Goal: Task Accomplishment & Management: Use online tool/utility

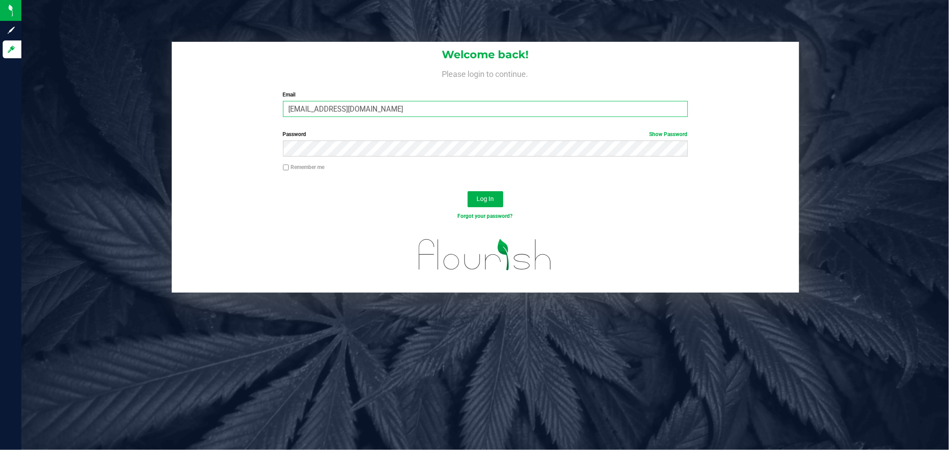
click at [340, 109] on input "[EMAIL_ADDRESS][DOMAIN_NAME]" at bounding box center [485, 109] width 405 height 16
type input "[EMAIL_ADDRESS][DOMAIN_NAME]"
click at [481, 195] on span "Log In" at bounding box center [484, 198] width 17 height 7
click at [484, 197] on span "Log In" at bounding box center [484, 198] width 17 height 7
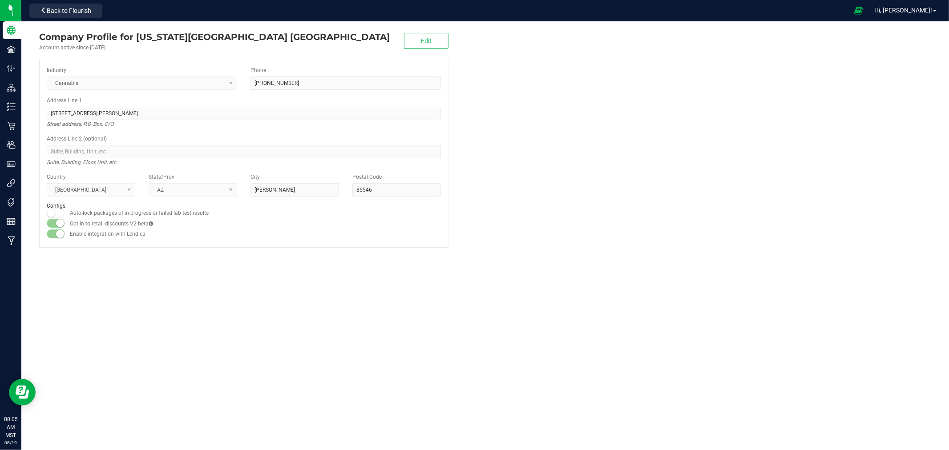
click at [908, 10] on span "Hi, [PERSON_NAME]!" at bounding box center [903, 10] width 58 height 7
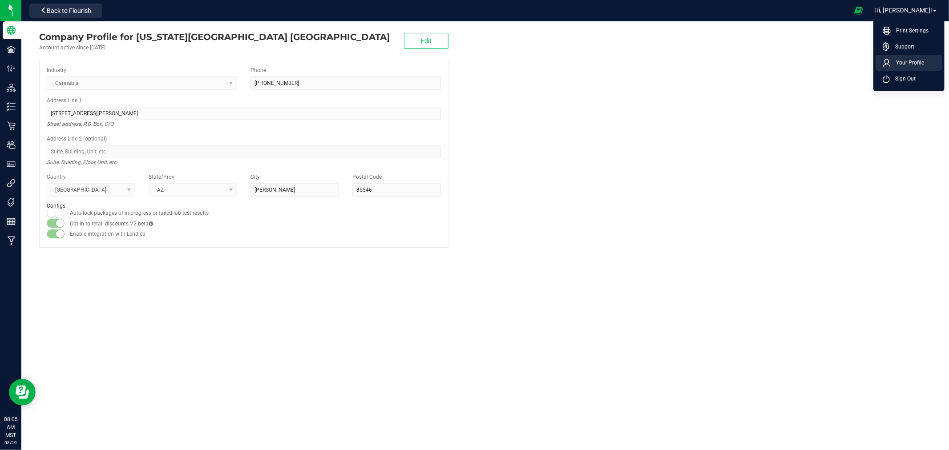
click at [909, 61] on span "Your Profile" at bounding box center [906, 62] width 33 height 9
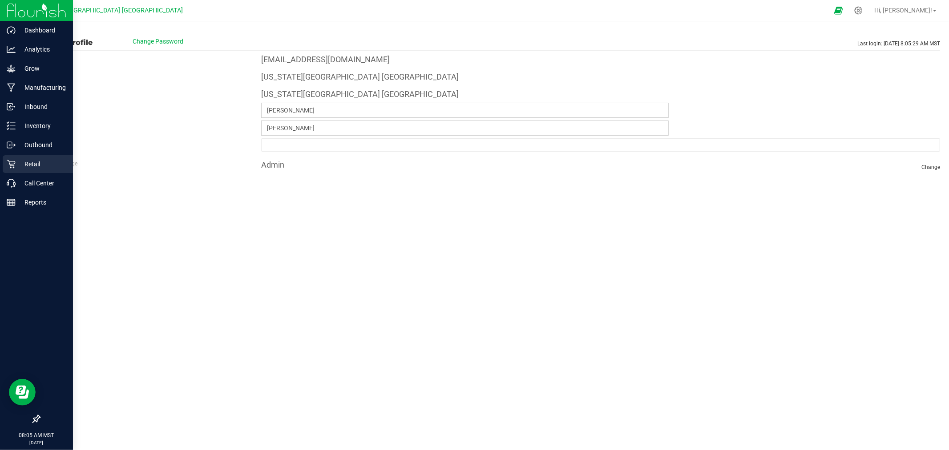
click at [32, 165] on p "Retail" at bounding box center [42, 164] width 53 height 11
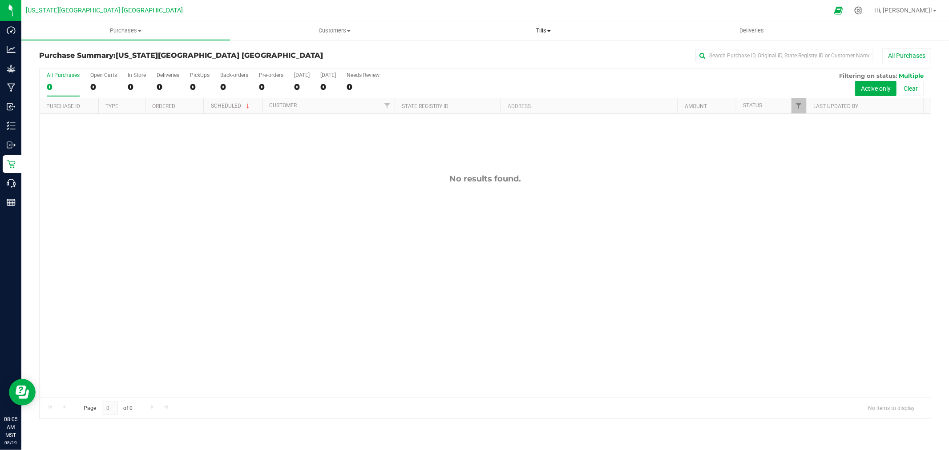
click at [540, 32] on span "Tills" at bounding box center [543, 31] width 208 height 8
click at [476, 51] on span "Manage tills" at bounding box center [468, 54] width 60 height 8
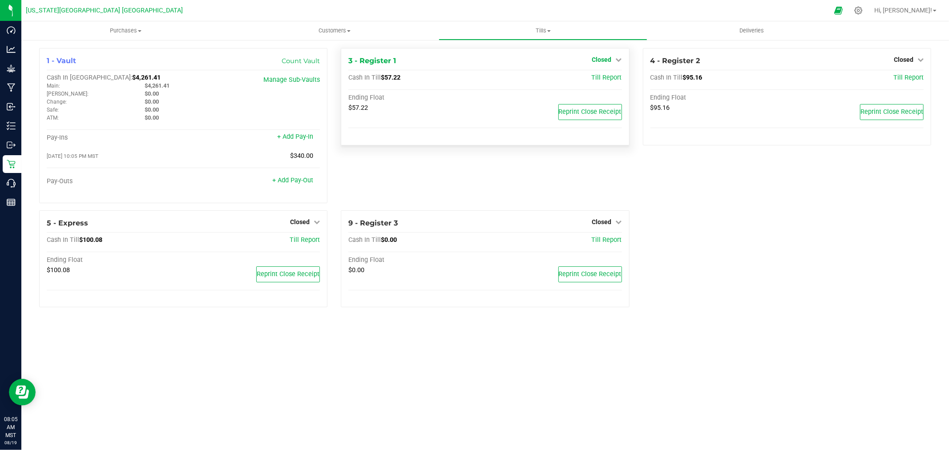
click at [601, 59] on span "Closed" at bounding box center [602, 59] width 20 height 7
click at [601, 76] on link "Open Till" at bounding box center [602, 78] width 24 height 7
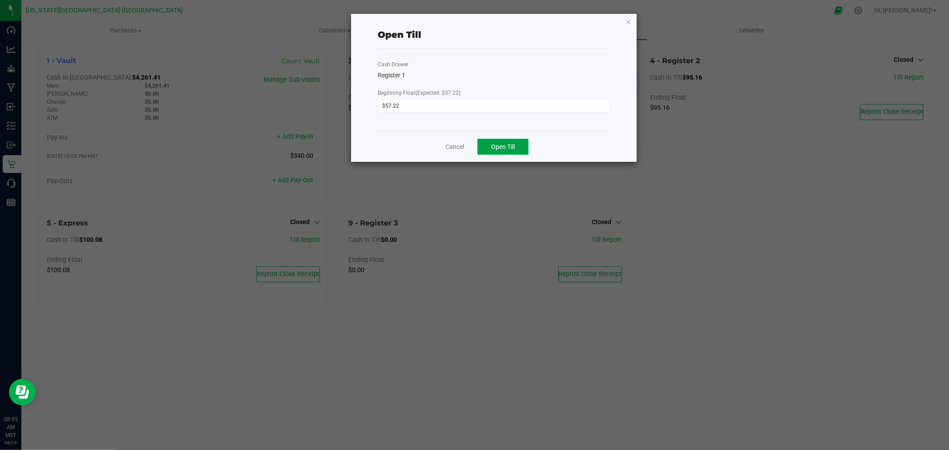
click at [506, 145] on span "Open Till" at bounding box center [503, 146] width 24 height 7
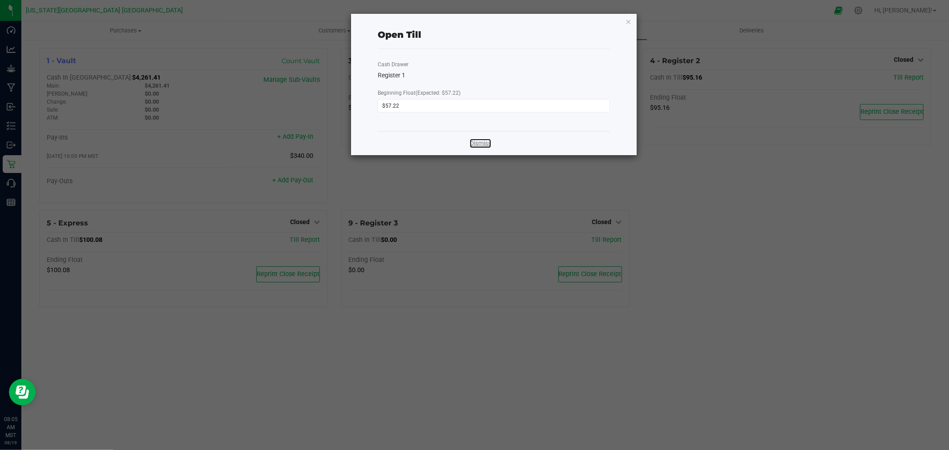
click at [482, 145] on link "Dismiss" at bounding box center [480, 143] width 21 height 9
